Goal: Check status: Check status

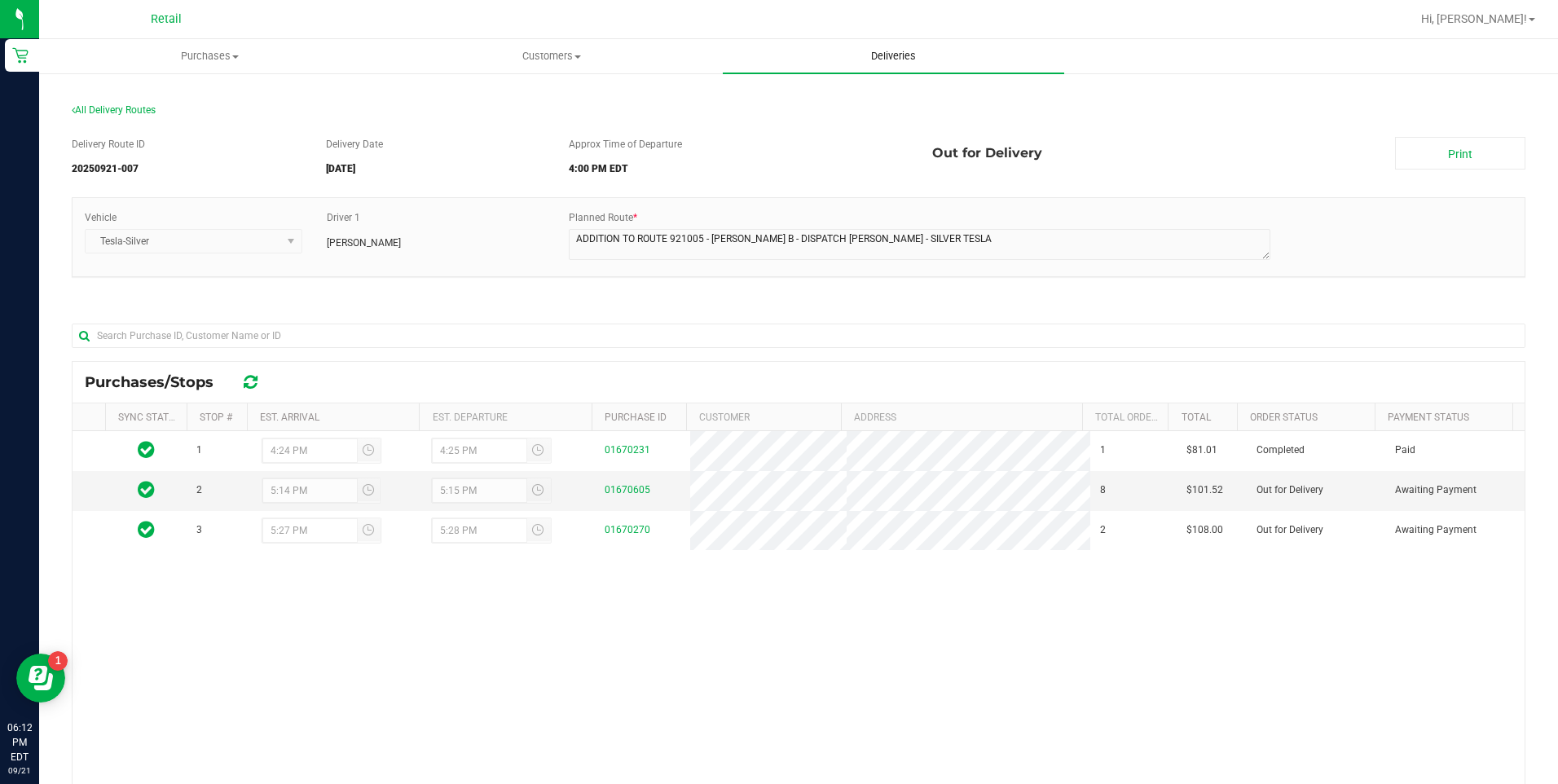
click at [890, 59] on span "Deliveries" at bounding box center [893, 56] width 88 height 15
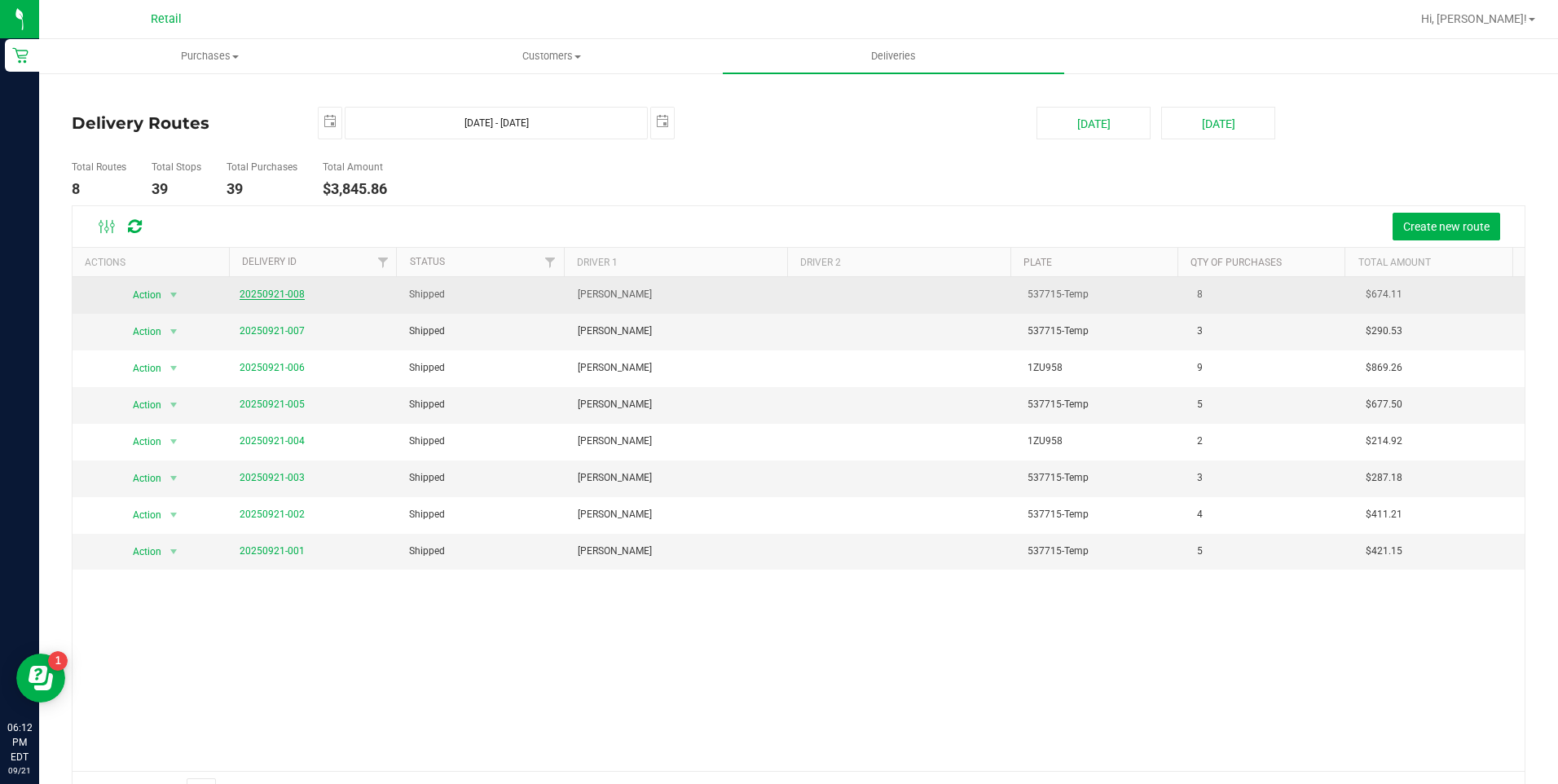
click at [264, 291] on link "20250921-008" at bounding box center [272, 294] width 65 height 12
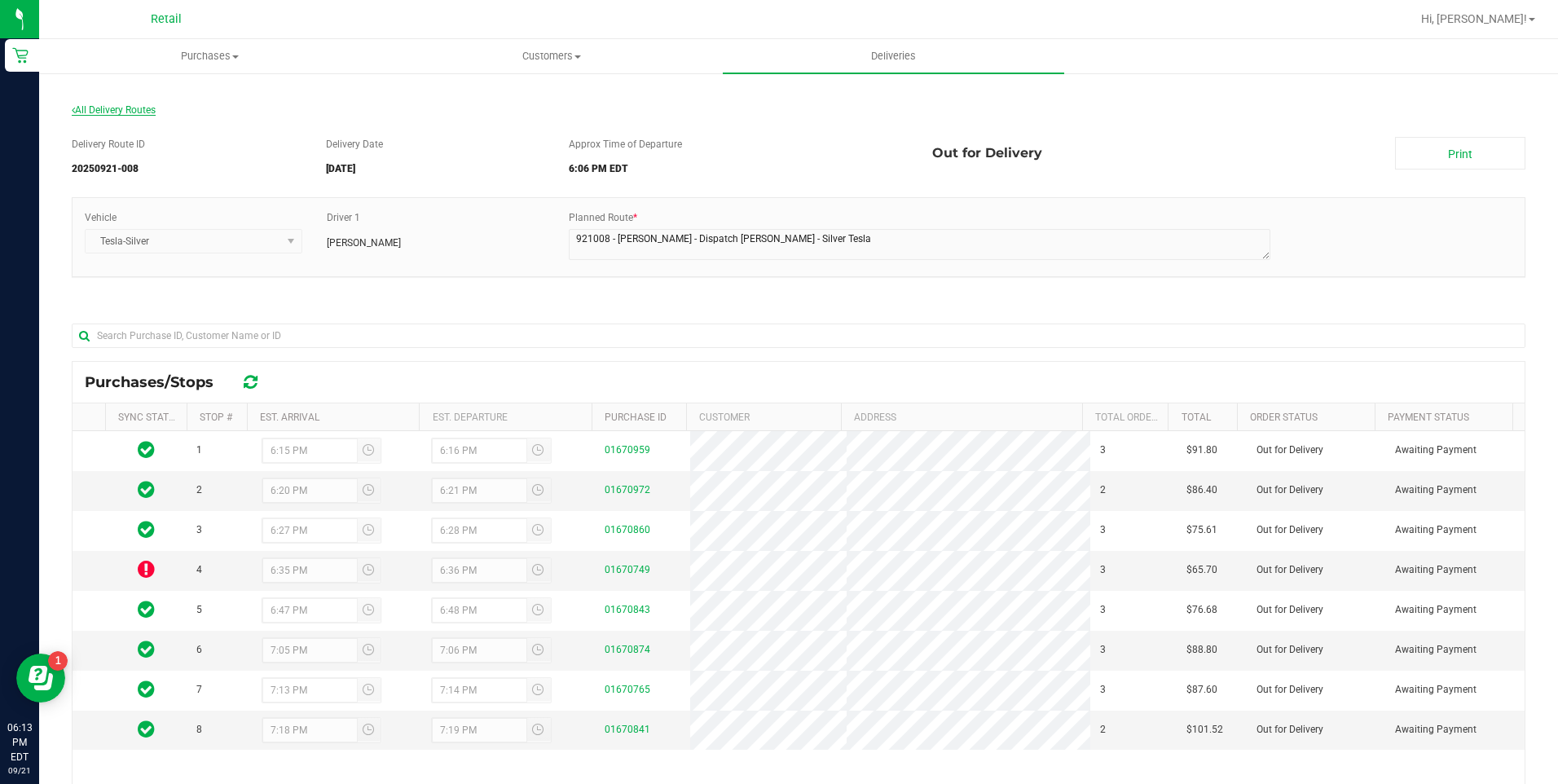
click at [98, 108] on span "All Delivery Routes" at bounding box center [114, 110] width 84 height 12
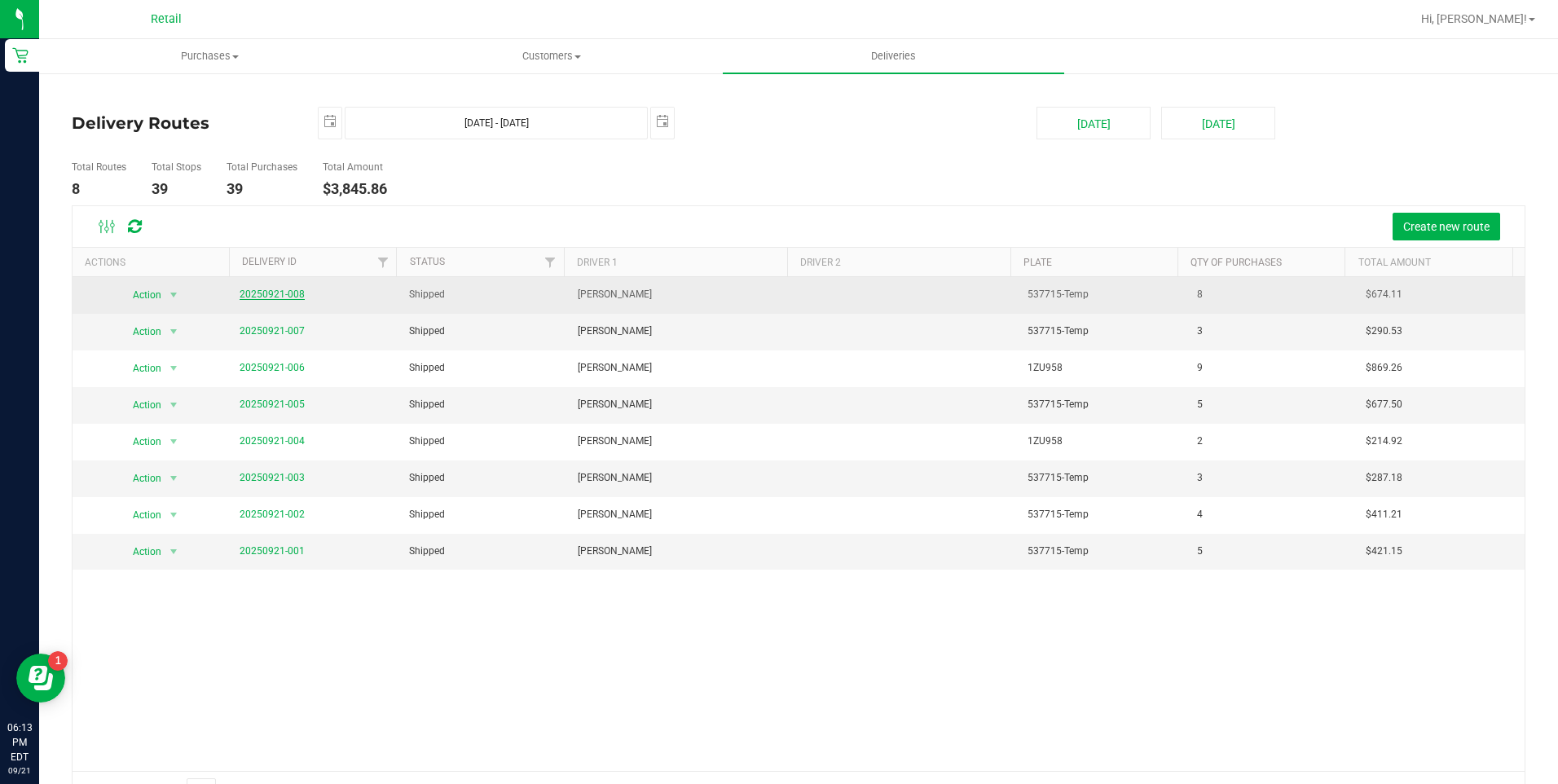
click at [261, 295] on link "20250921-008" at bounding box center [272, 294] width 65 height 12
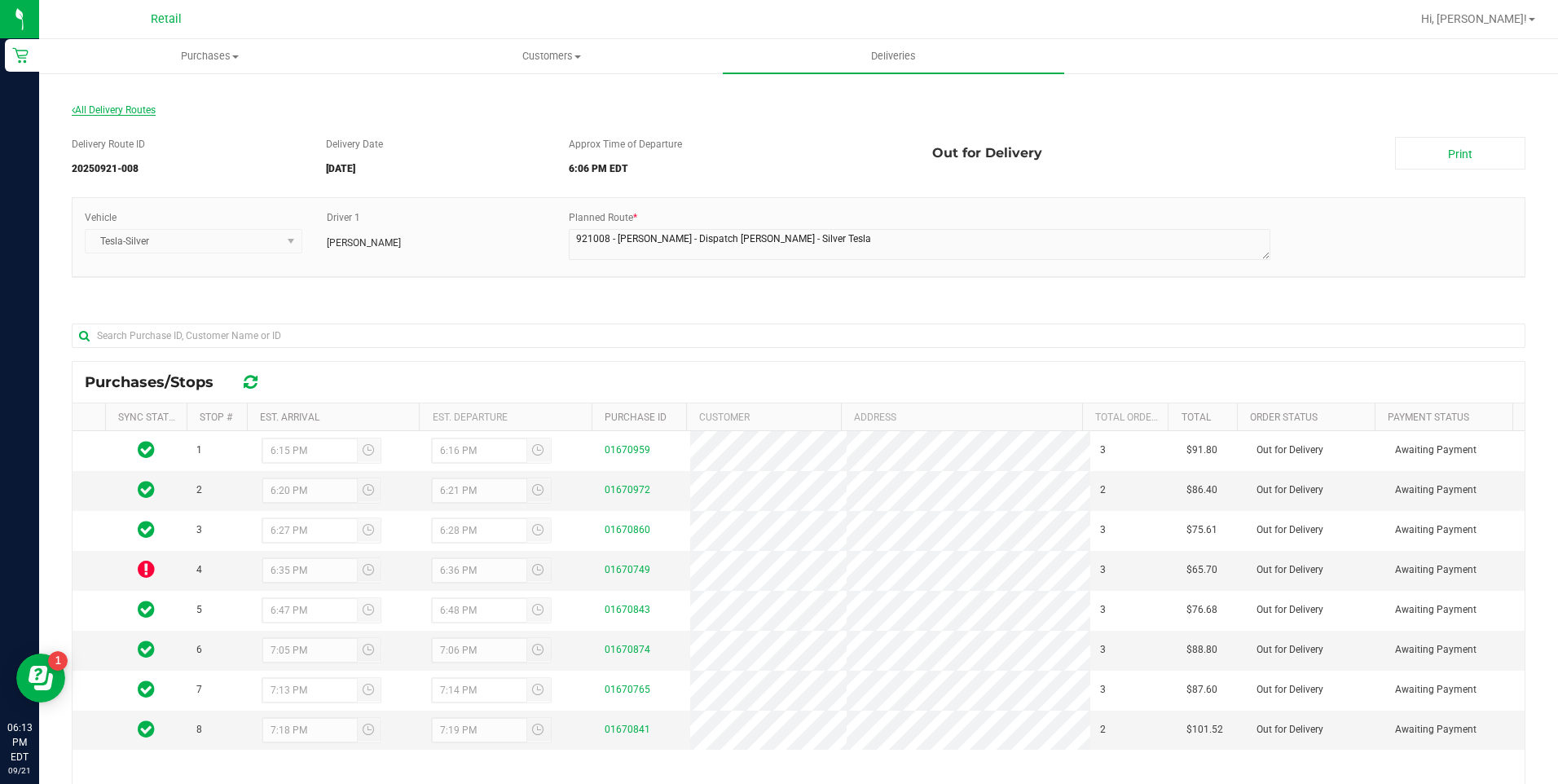
click at [143, 114] on span "All Delivery Routes" at bounding box center [114, 110] width 84 height 12
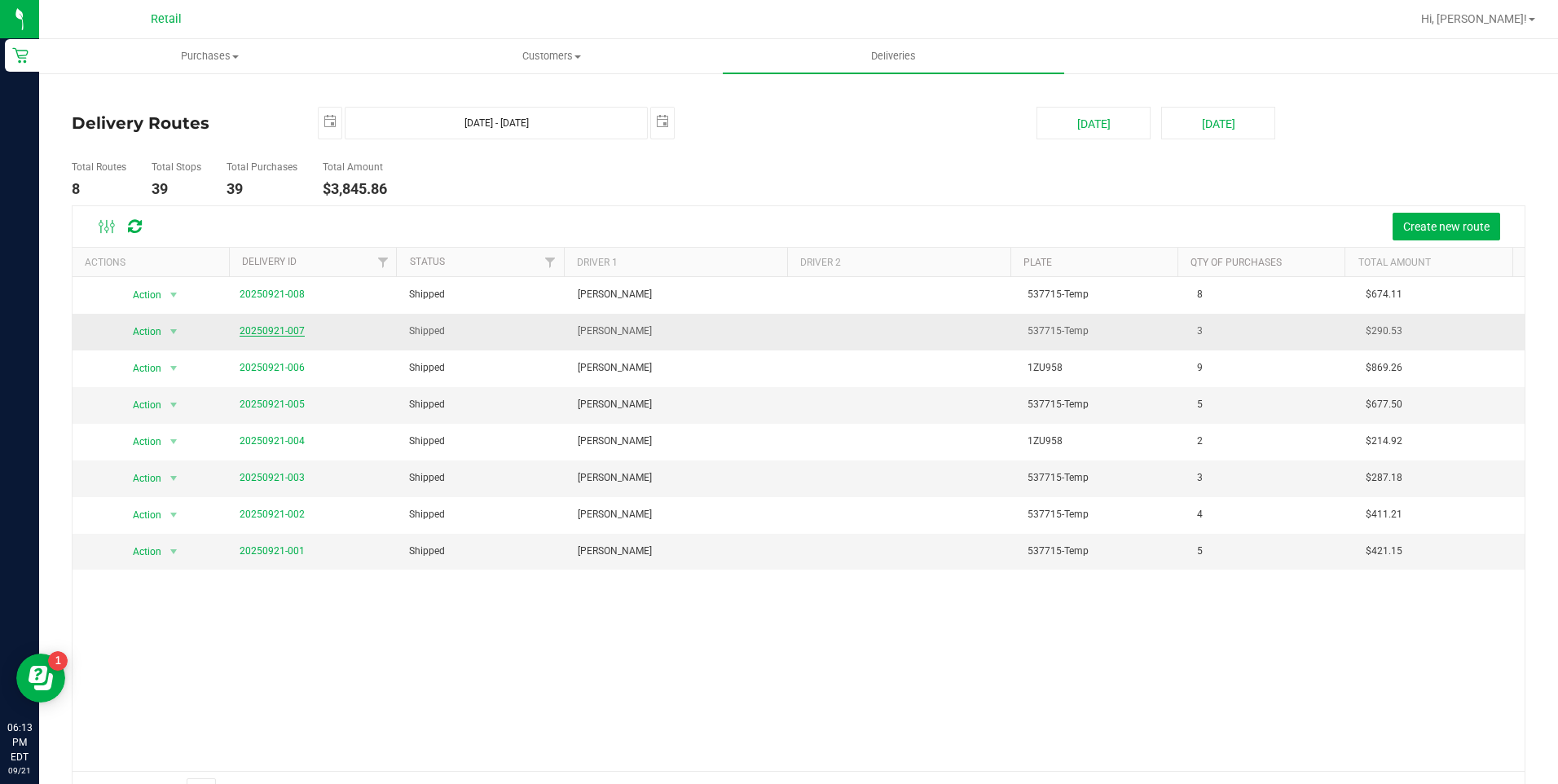
click at [249, 326] on link "20250921-007" at bounding box center [272, 331] width 65 height 12
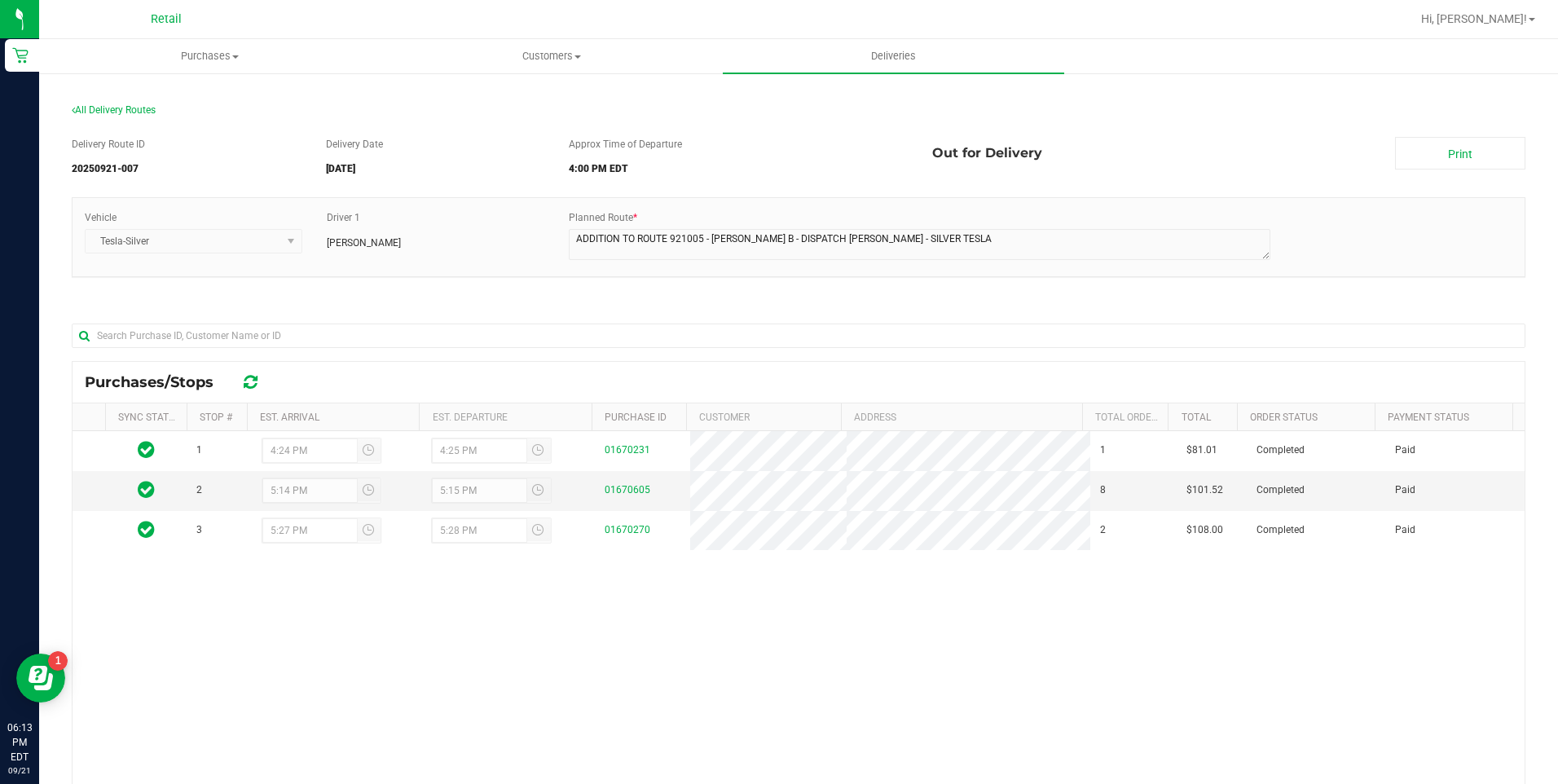
click at [143, 103] on div "All Delivery Routes" at bounding box center [798, 114] width 1454 height 22
click at [141, 113] on span "All Delivery Routes" at bounding box center [114, 110] width 84 height 12
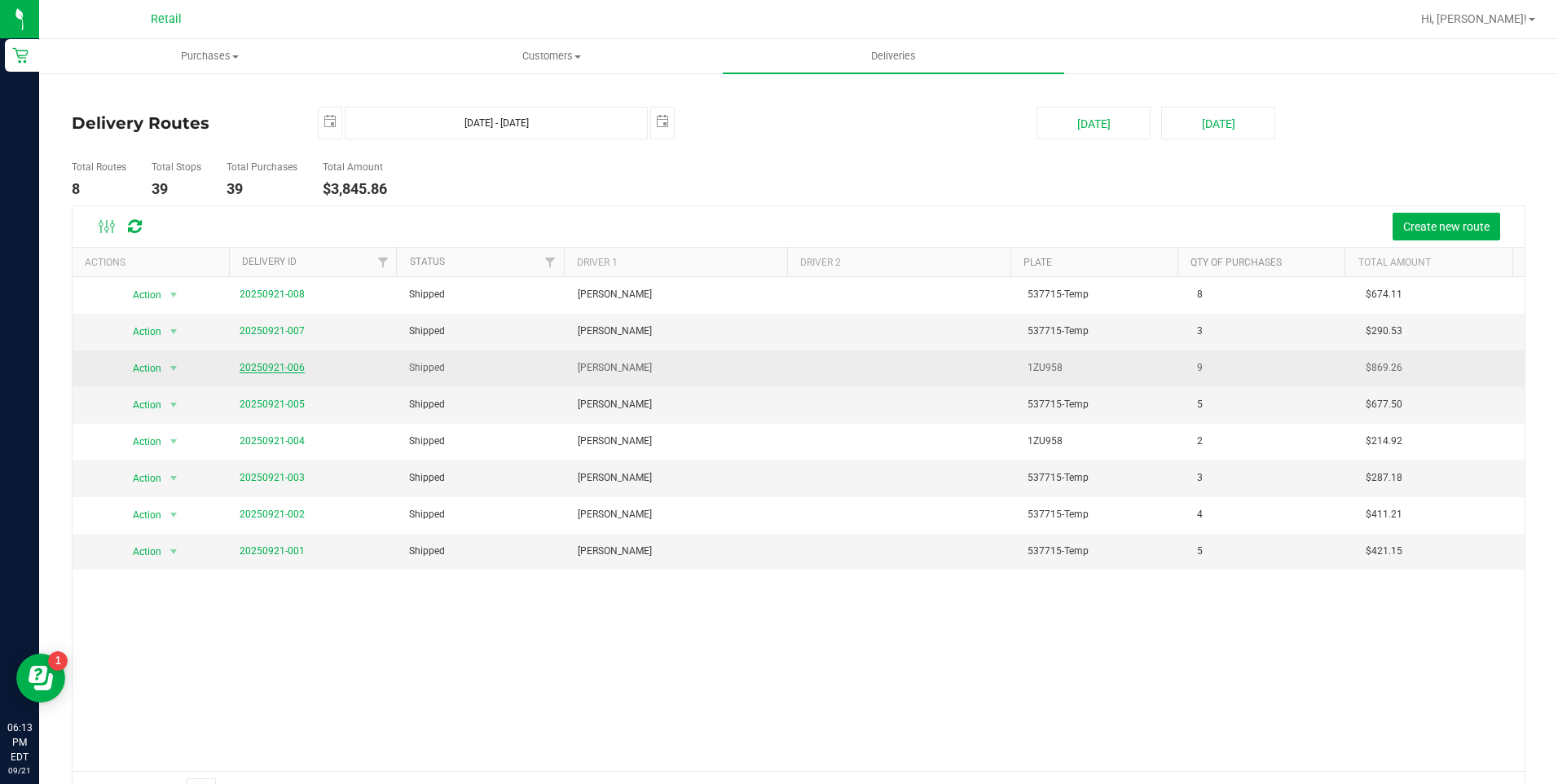
click at [255, 365] on link "20250921-006" at bounding box center [272, 368] width 65 height 12
